Goal: Task Accomplishment & Management: Use online tool/utility

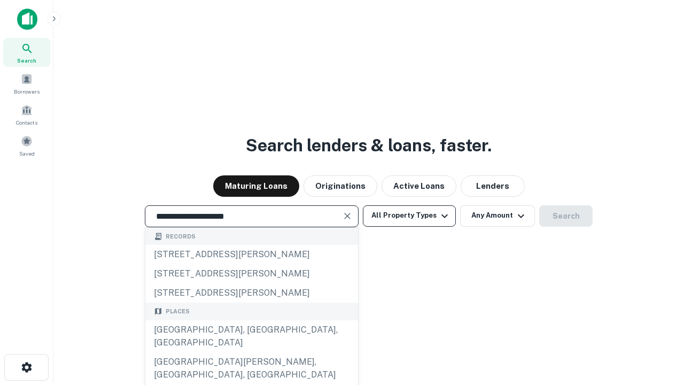
type input "**********"
click at [409, 215] on button "All Property Types" at bounding box center [409, 215] width 93 height 21
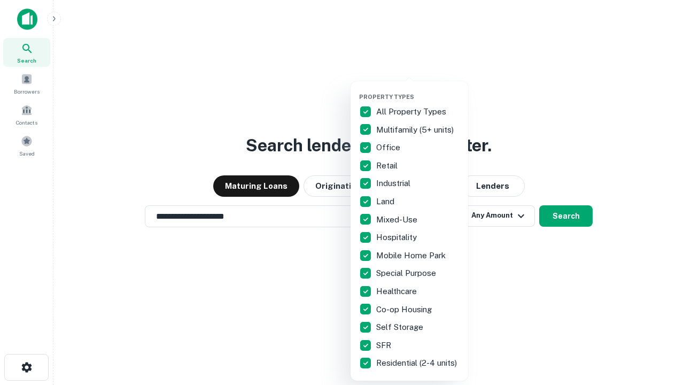
click at [418, 90] on button "button" at bounding box center [418, 90] width 118 height 1
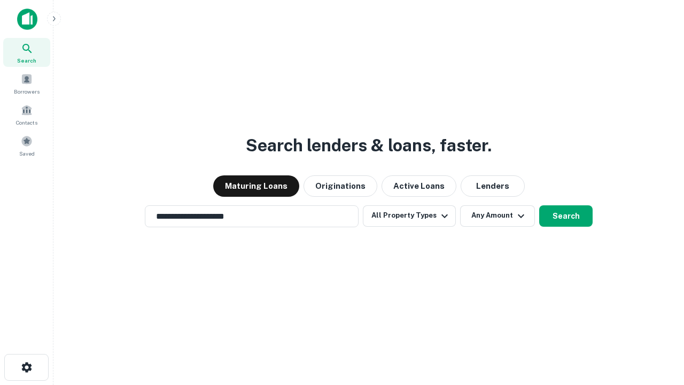
scroll to position [17, 0]
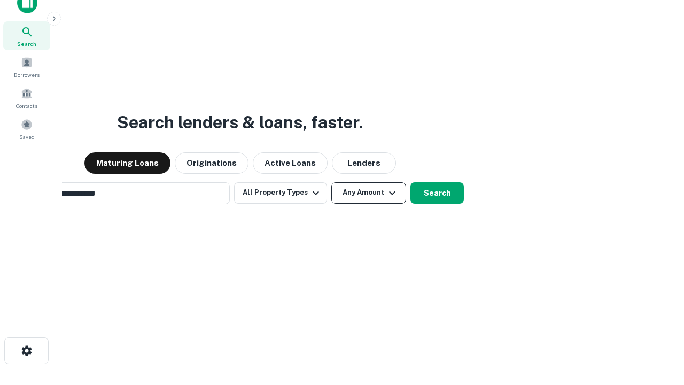
click at [331, 182] on button "Any Amount" at bounding box center [368, 192] width 75 height 21
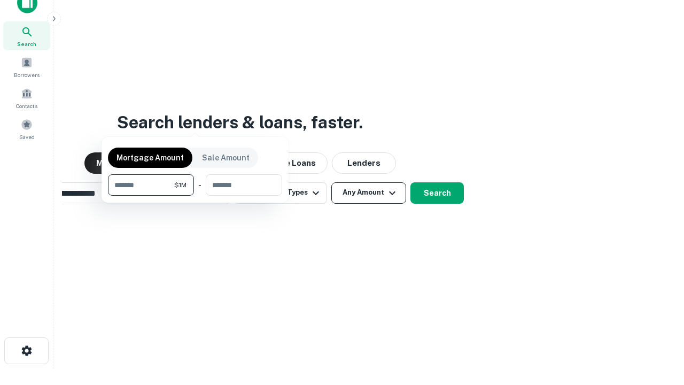
scroll to position [17, 0]
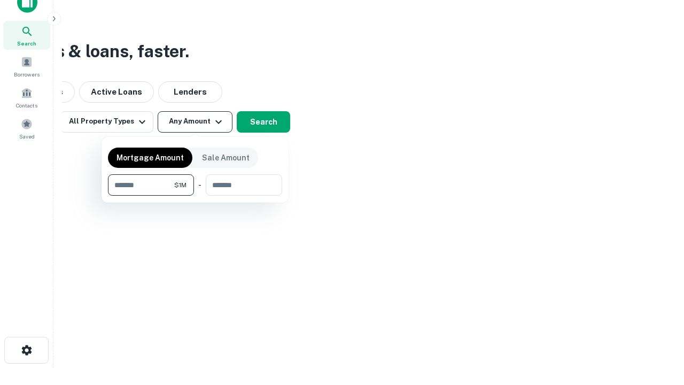
type input "*******"
click at [195, 196] on button "button" at bounding box center [195, 196] width 174 height 1
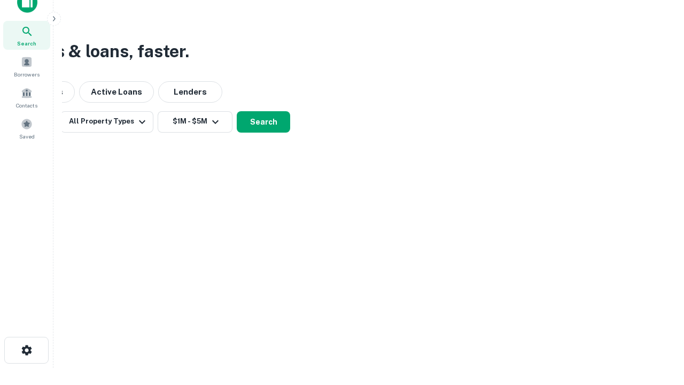
scroll to position [6, 197]
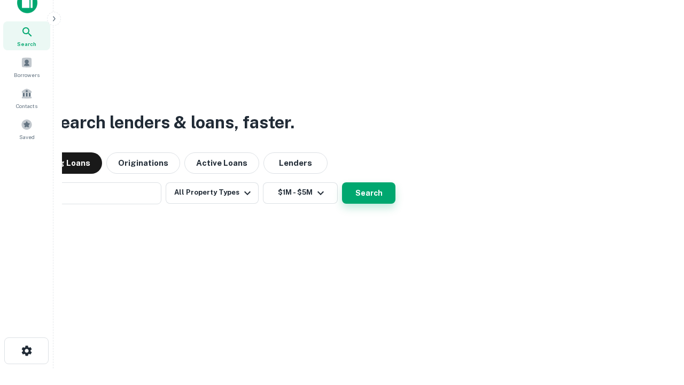
click at [342, 182] on button "Search" at bounding box center [368, 192] width 53 height 21
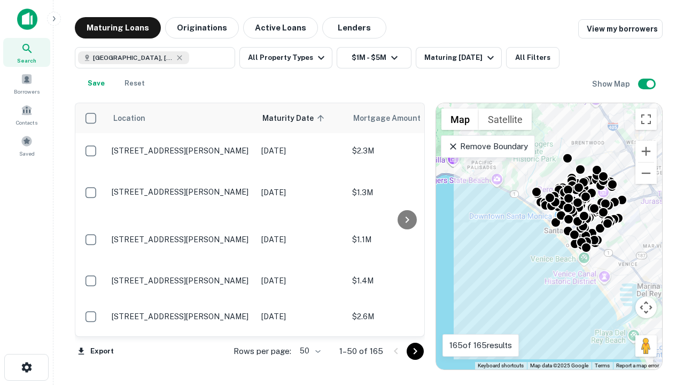
click at [308, 351] on body "Search Borrowers Contacts Saved Maturing Loans Originations Active Loans Lender…" at bounding box center [342, 192] width 684 height 385
click at [309, 324] on li "25" at bounding box center [308, 323] width 31 height 19
